Goal: Task Accomplishment & Management: Manage account settings

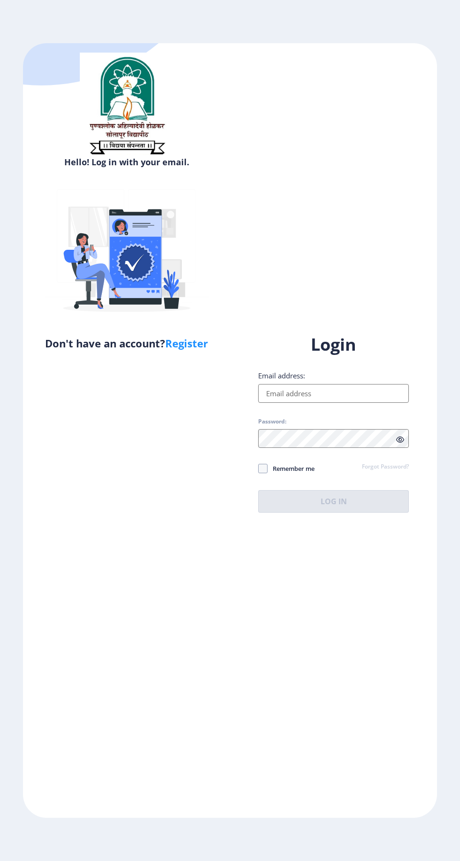
click at [371, 403] on input "Email address:" at bounding box center [333, 393] width 151 height 19
type input "[EMAIL_ADDRESS][DOMAIN_NAME]"
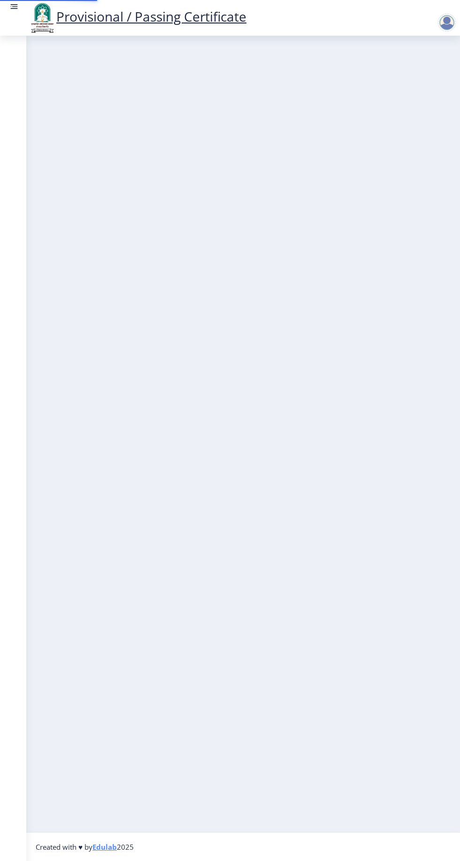
click at [338, 572] on nb-layout-column at bounding box center [243, 434] width 434 height 797
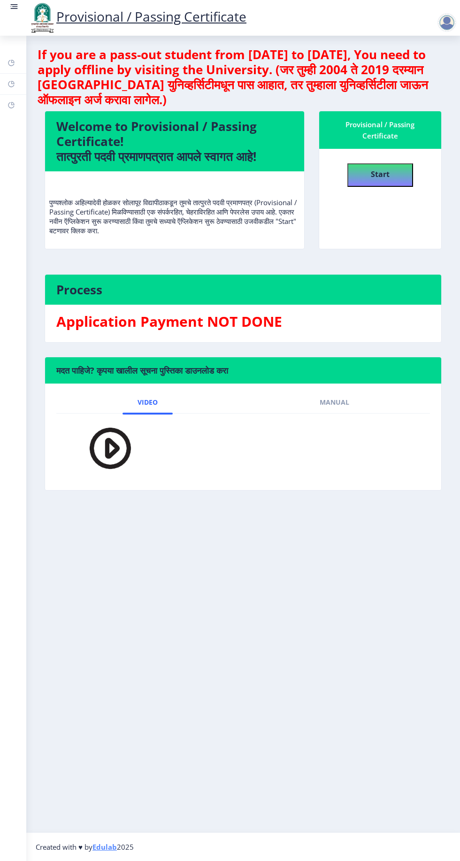
click at [455, 23] on div at bounding box center [447, 22] width 19 height 19
click at [424, 77] on span "Log out" at bounding box center [423, 73] width 60 height 11
